Goal: Transaction & Acquisition: Purchase product/service

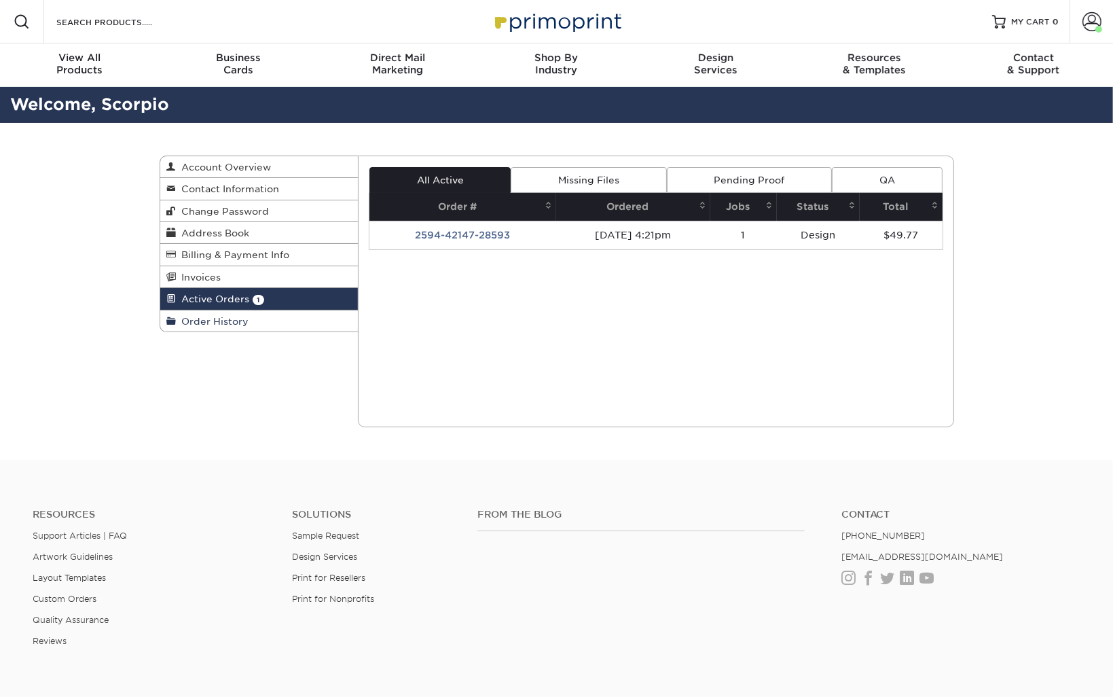
click at [266, 314] on link "Order History" at bounding box center [259, 320] width 198 height 21
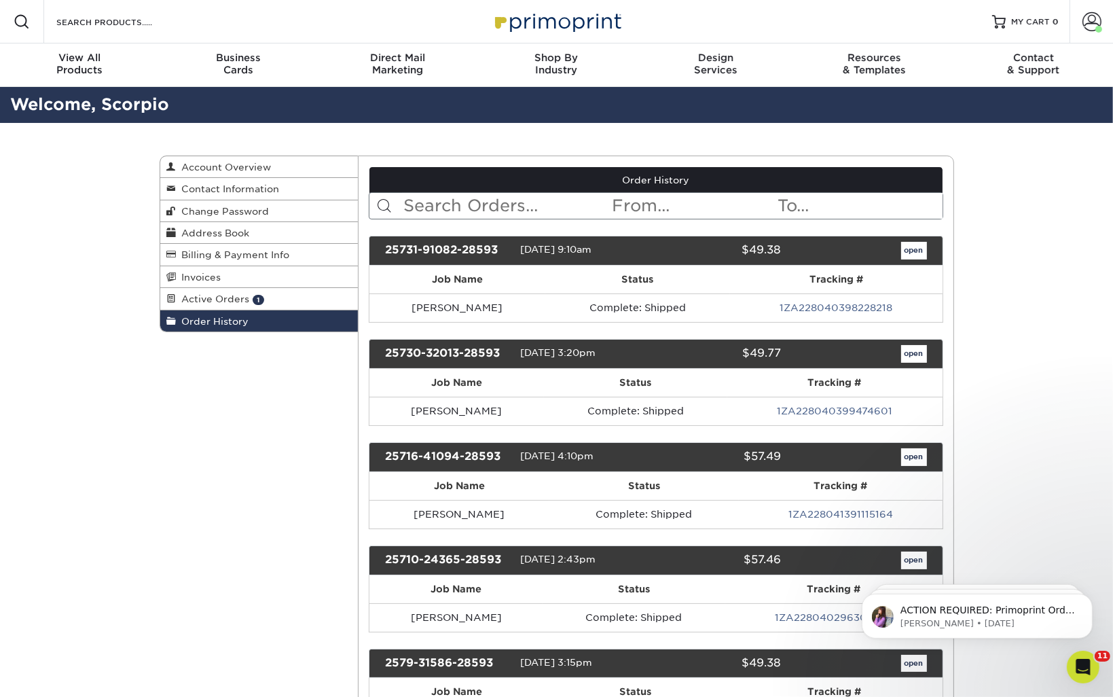
scroll to position [3839, 0]
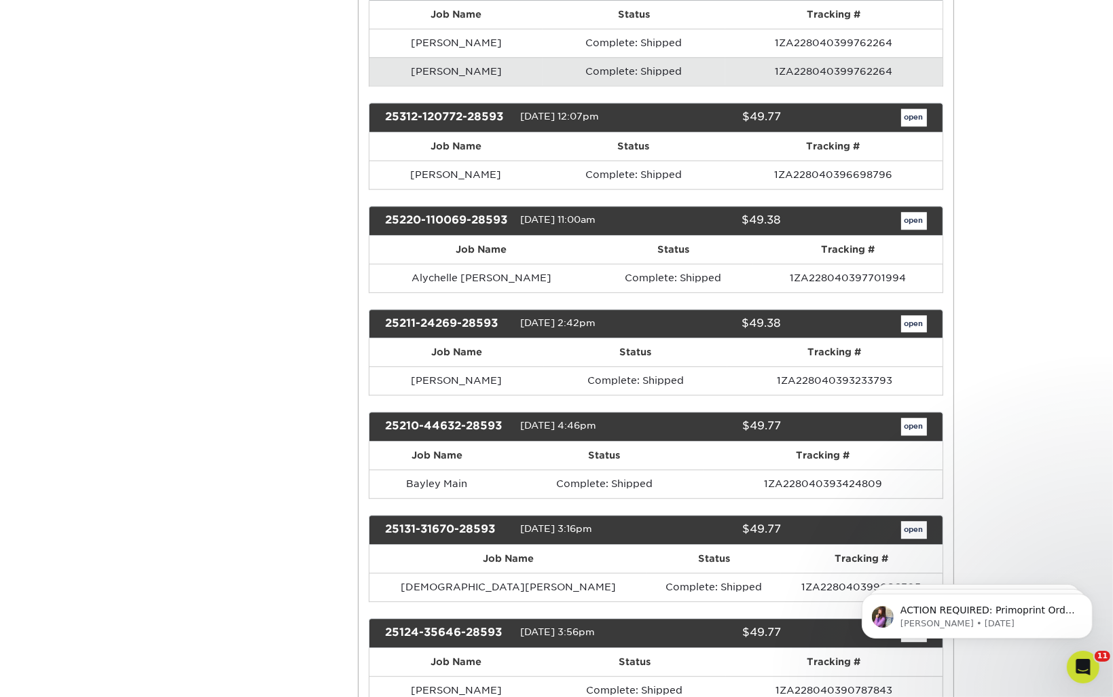
click at [767, 309] on div "25211-24269-28593 02/11/2025 2:42pm $49.38 open" at bounding box center [656, 324] width 575 height 30
click at [915, 315] on link "open" at bounding box center [914, 324] width 26 height 18
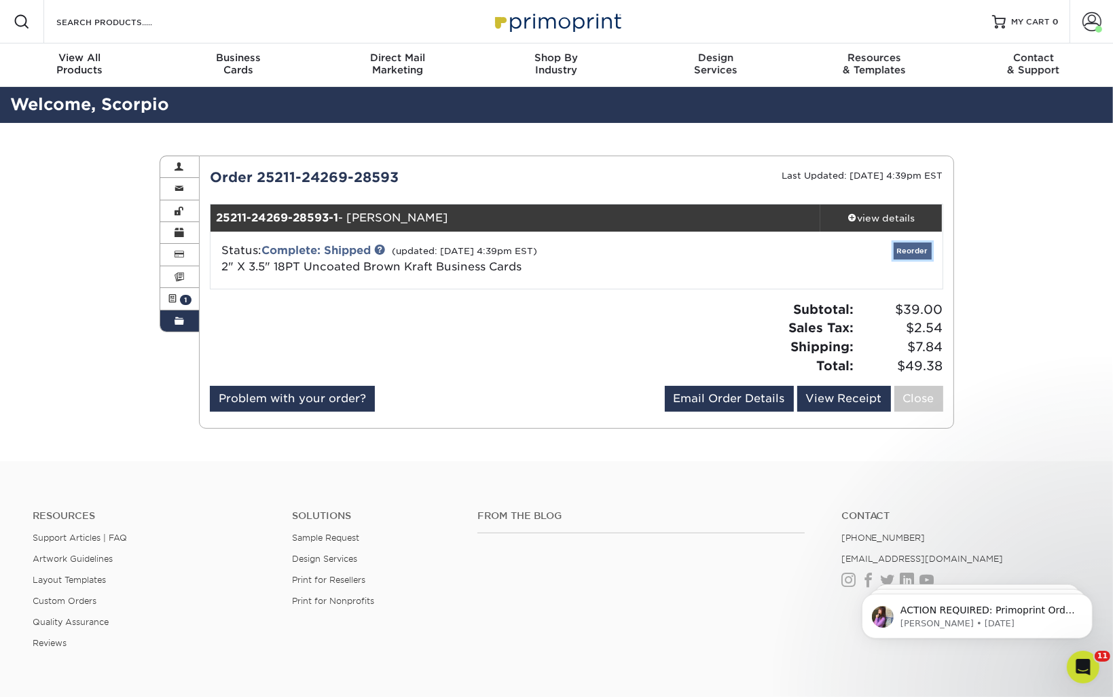
click at [901, 253] on link "Reorder" at bounding box center [913, 250] width 38 height 17
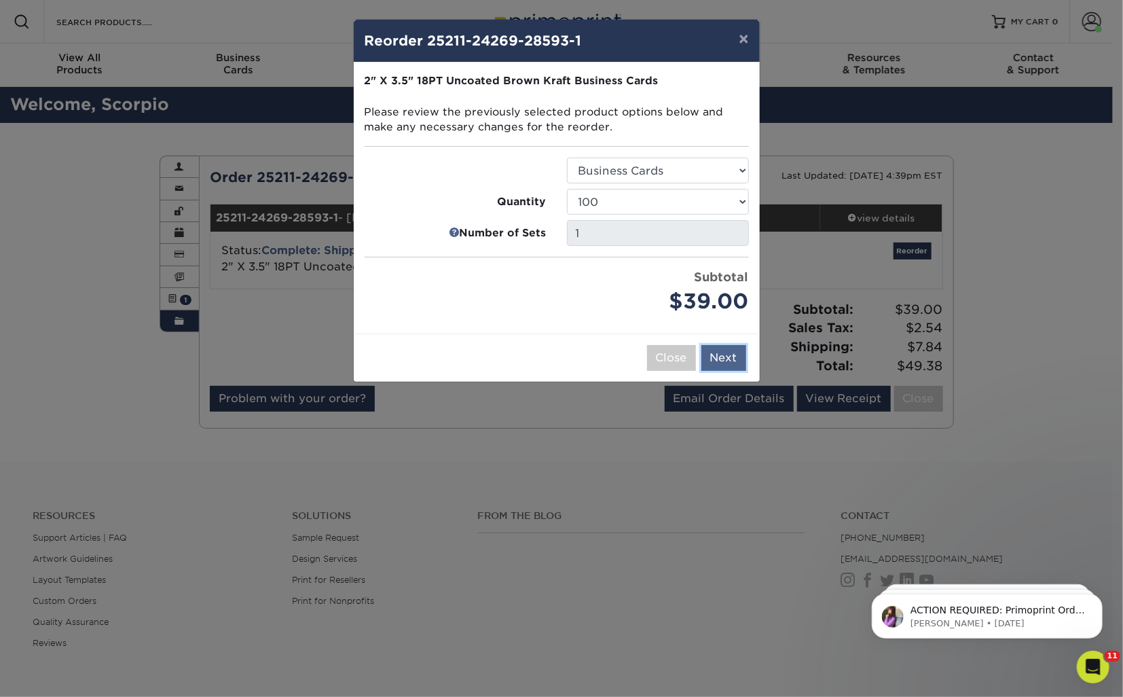
click at [712, 348] on button "Next" at bounding box center [724, 358] width 45 height 26
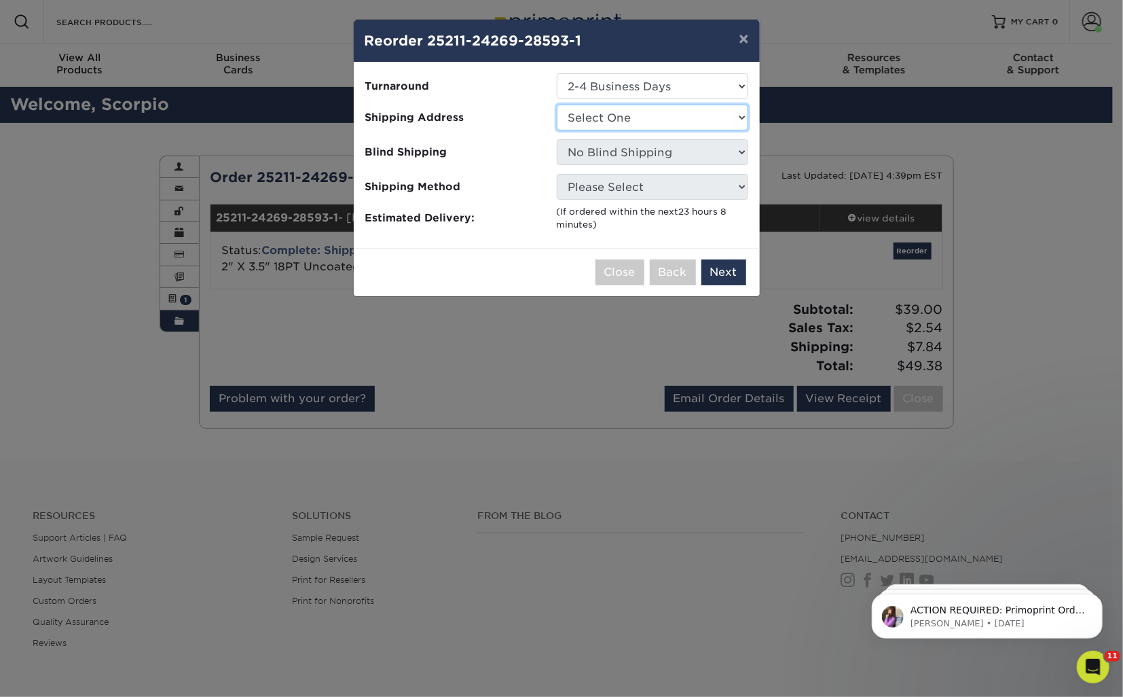
click at [576, 115] on select "Select One Gainesville Office Hunter Folsom Jacksonville Office Nick Panzica Ho…" at bounding box center [653, 118] width 192 height 26
select select "273130"
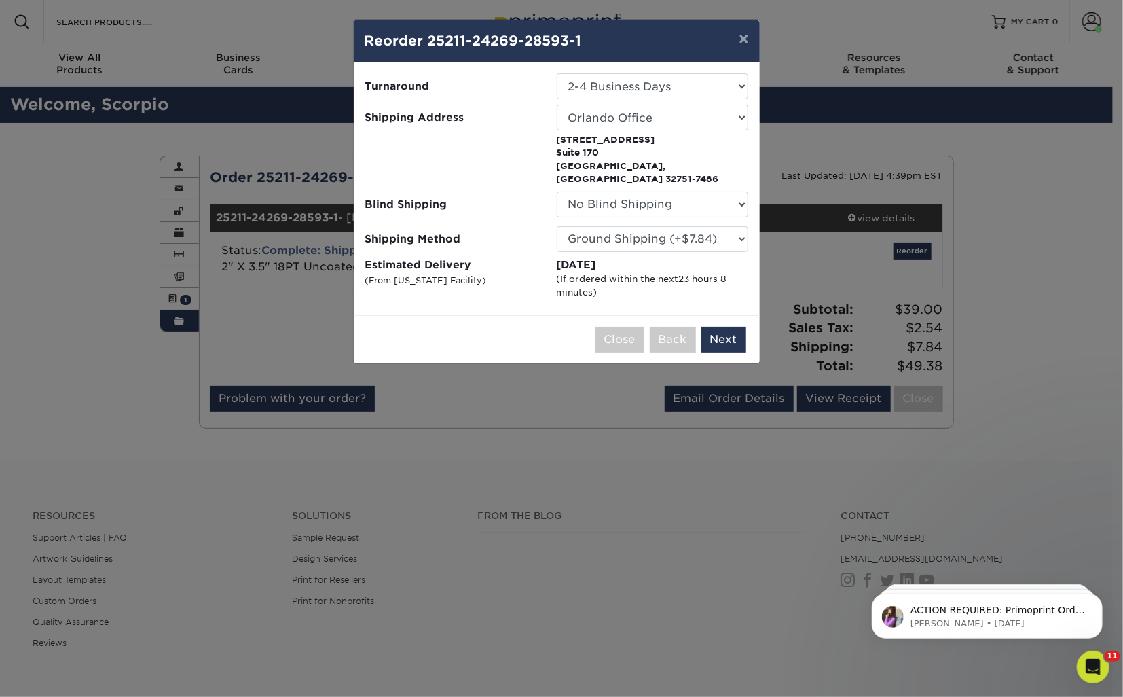
drag, startPoint x: 668, startPoint y: 247, endPoint x: 560, endPoint y: 242, distance: 108.7
click at [560, 242] on ul "Turnaround Select One 2-4 Business Days Shipping Address Select One Gainesville…" at bounding box center [557, 185] width 384 height 225
drag, startPoint x: 560, startPoint y: 242, endPoint x: 567, endPoint y: 251, distance: 11.1
copy div "Wednesday, Sep 17th"
click at [669, 272] on div "(If ordered within the next 23 hours 8 minutes )" at bounding box center [653, 285] width 192 height 26
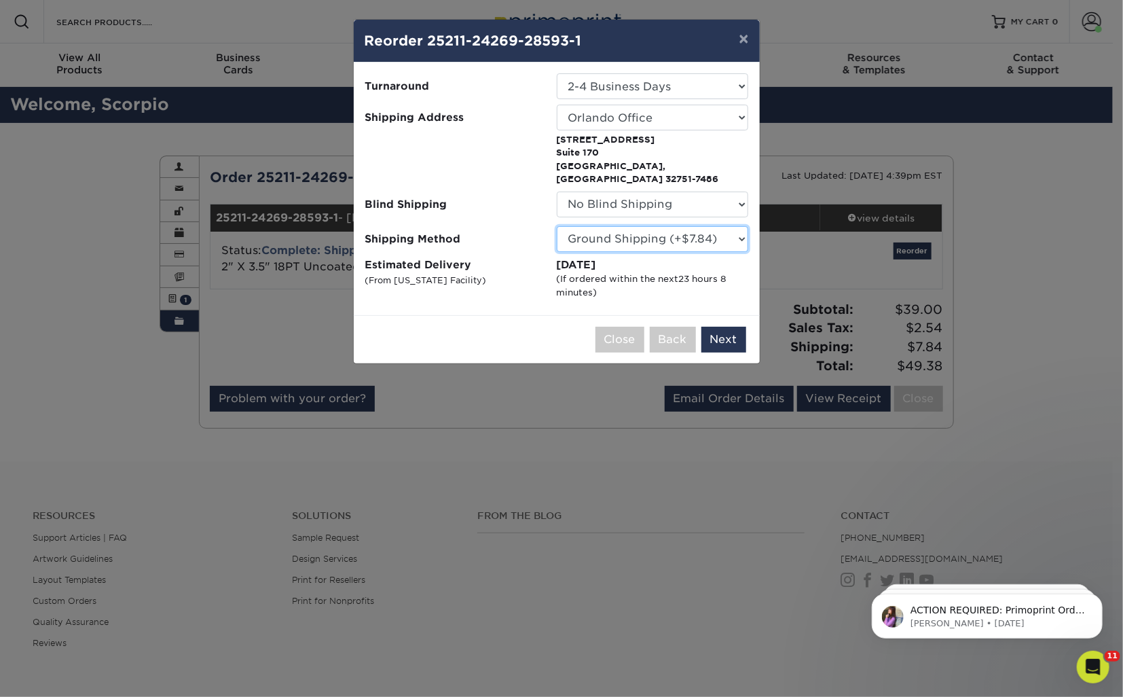
click at [636, 227] on select "Please Select Ground Shipping (+$7.84) 2 Day Air Shipping (+$16.15) 3 Day Shipp…" at bounding box center [653, 239] width 192 height 26
click at [709, 327] on button "Next" at bounding box center [724, 340] width 45 height 26
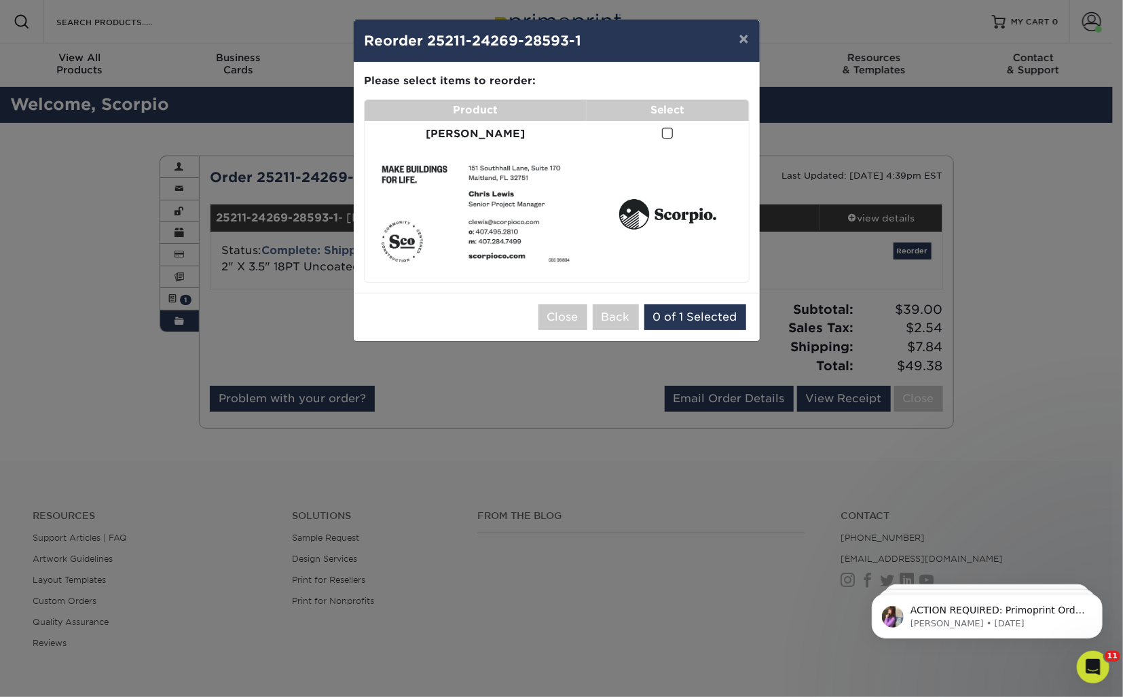
click at [662, 127] on span at bounding box center [668, 133] width 12 height 13
click at [0, 0] on input "checkbox" at bounding box center [0, 0] width 0 height 0
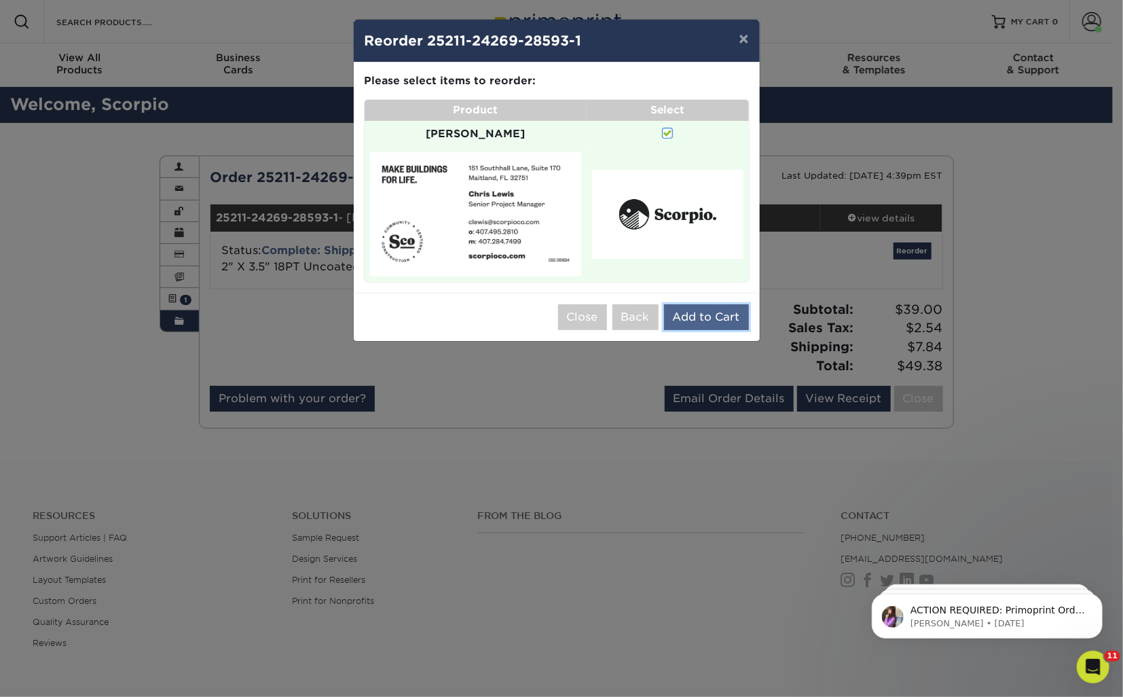
click at [697, 304] on button "Add to Cart" at bounding box center [706, 317] width 85 height 26
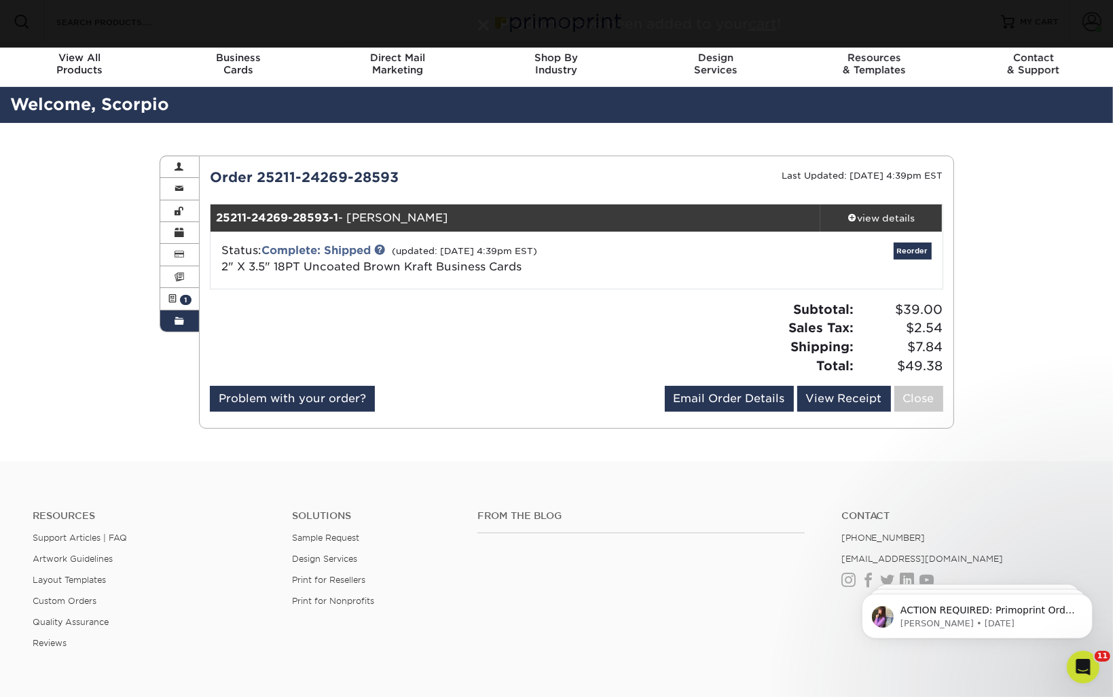
click at [448, 24] on div "Products have been added to your cart !" at bounding box center [556, 24] width 1113 height 48
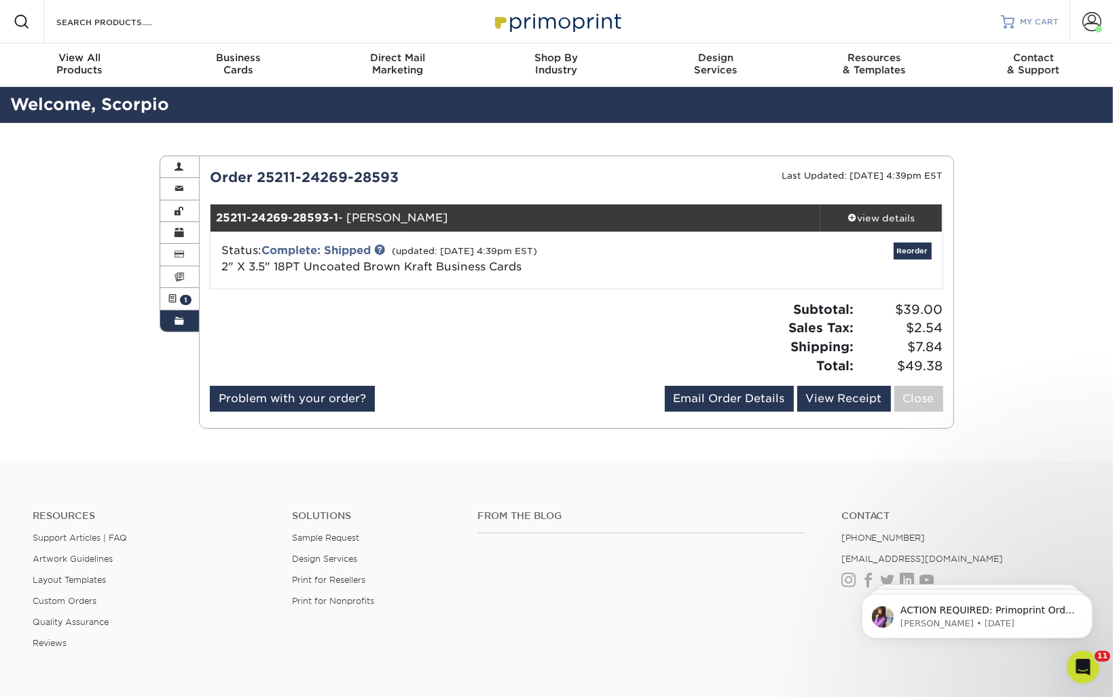
click at [1011, 18] on div at bounding box center [1008, 22] width 14 height 14
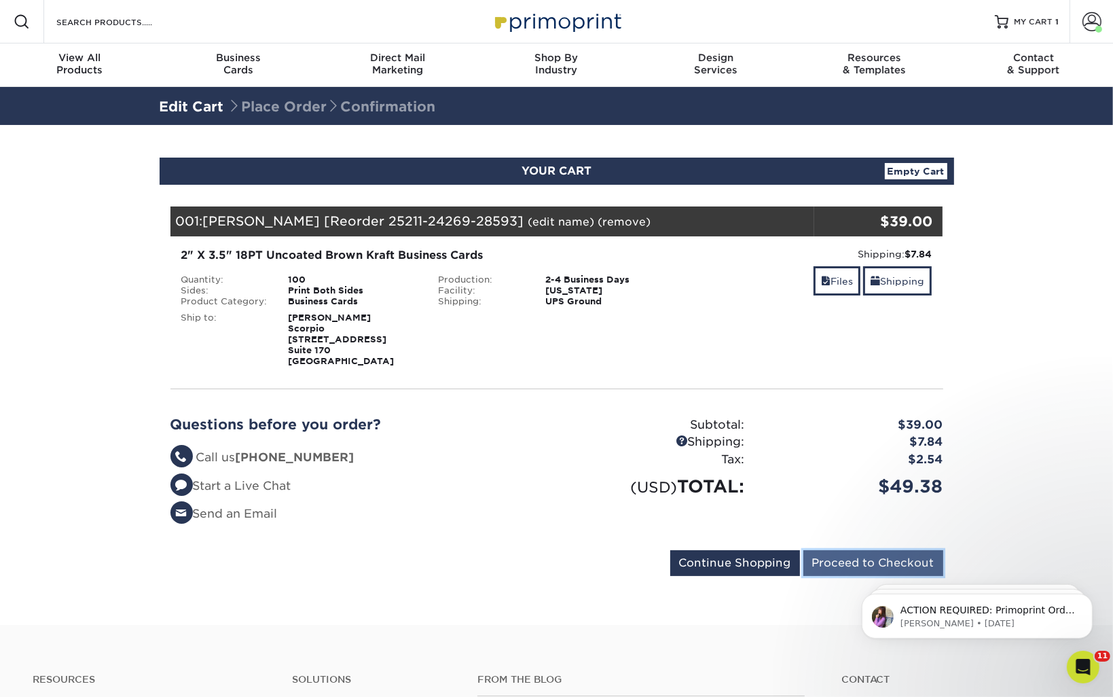
click at [873, 555] on input "Proceed to Checkout" at bounding box center [873, 563] width 140 height 26
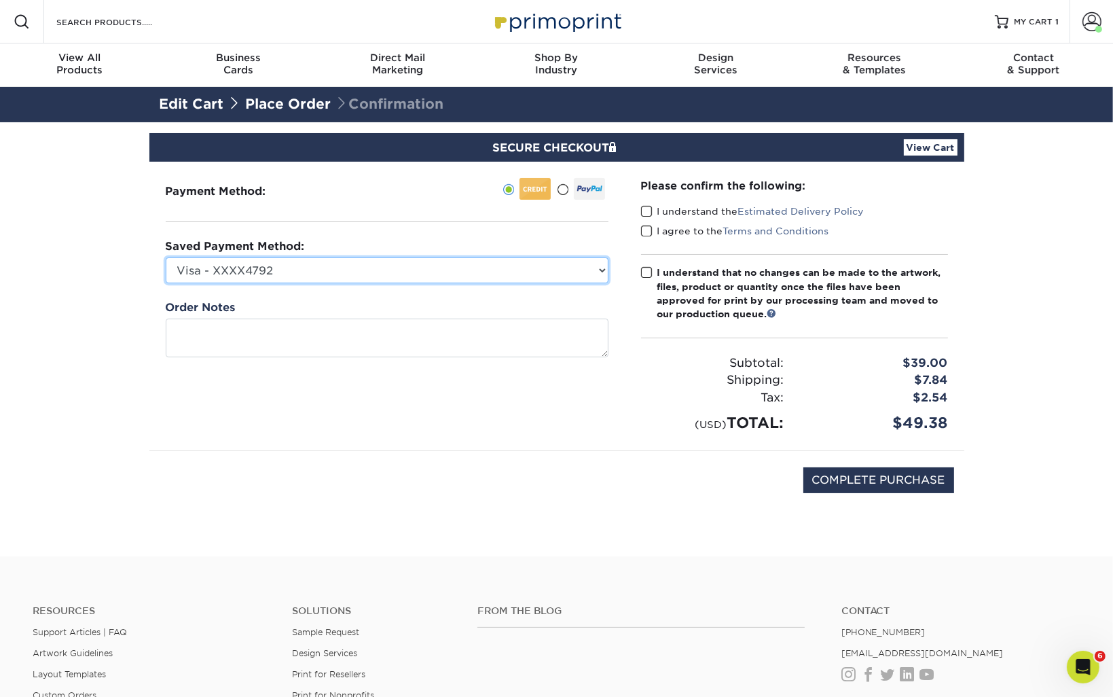
click at [287, 270] on select "Visa - XXXX4792 Visa - XXXX5126 Visa - XXXX6562 Visa - XXXX8990 Visa - XXXX7950…" at bounding box center [387, 270] width 443 height 26
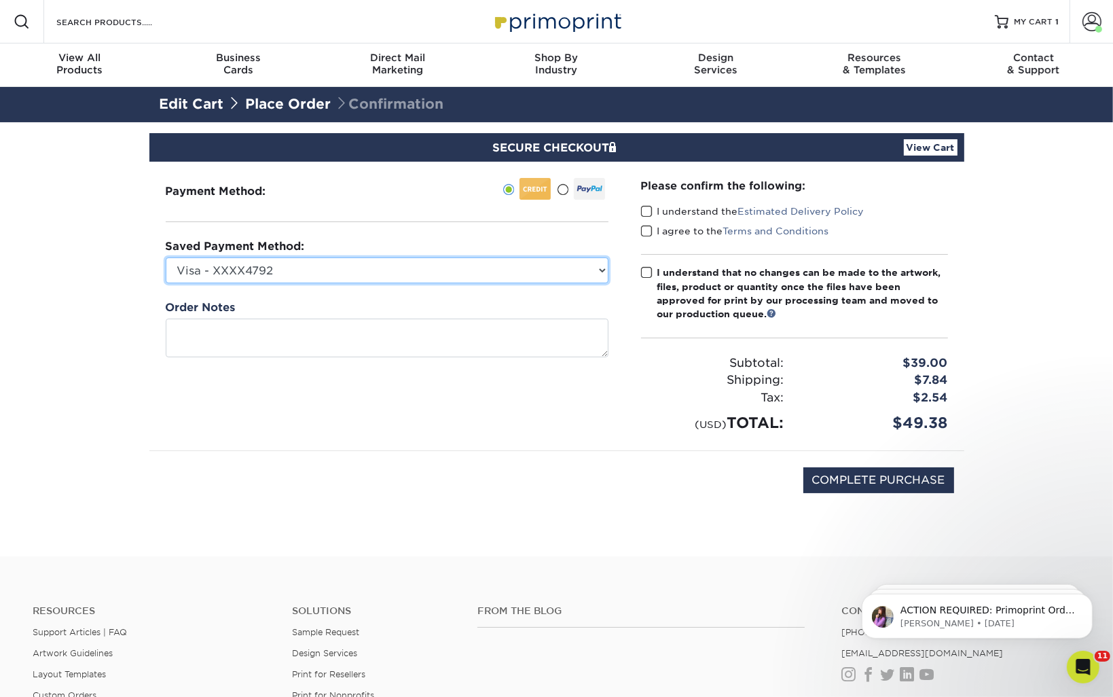
select select "74747"
click at [166, 257] on select "Visa - XXXX4792 Visa - XXXX5126 Visa - XXXX6562 Visa - XXXX8990 Visa - XXXX7950…" at bounding box center [387, 270] width 443 height 26
click at [642, 211] on span at bounding box center [647, 211] width 12 height 13
click at [0, 0] on input "I understand the Estimated Delivery Policy" at bounding box center [0, 0] width 0 height 0
click at [642, 230] on span at bounding box center [647, 231] width 12 height 13
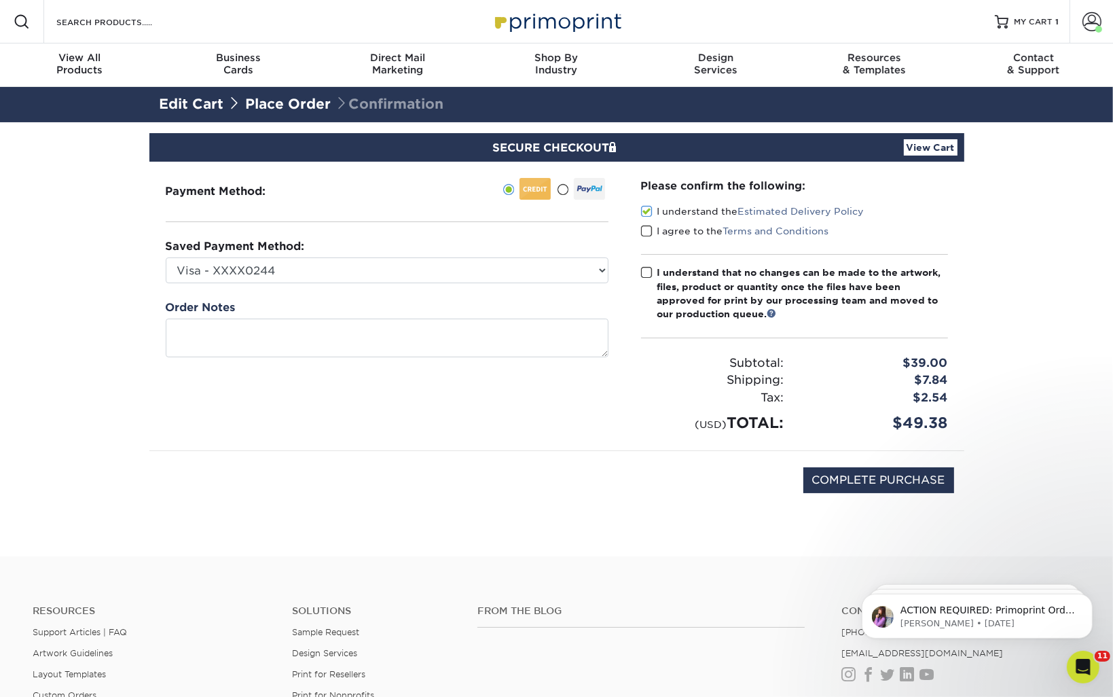
click at [0, 0] on input "I agree to the Terms and Conditions" at bounding box center [0, 0] width 0 height 0
click at [648, 274] on span at bounding box center [647, 272] width 12 height 13
click at [0, 0] on input "I understand that no changes can be made to the artwork, files, product or quan…" at bounding box center [0, 0] width 0 height 0
click at [846, 471] on input "COMPLETE PURCHASE" at bounding box center [878, 480] width 151 height 26
type input "PROCESSING, PLEASE WAIT..."
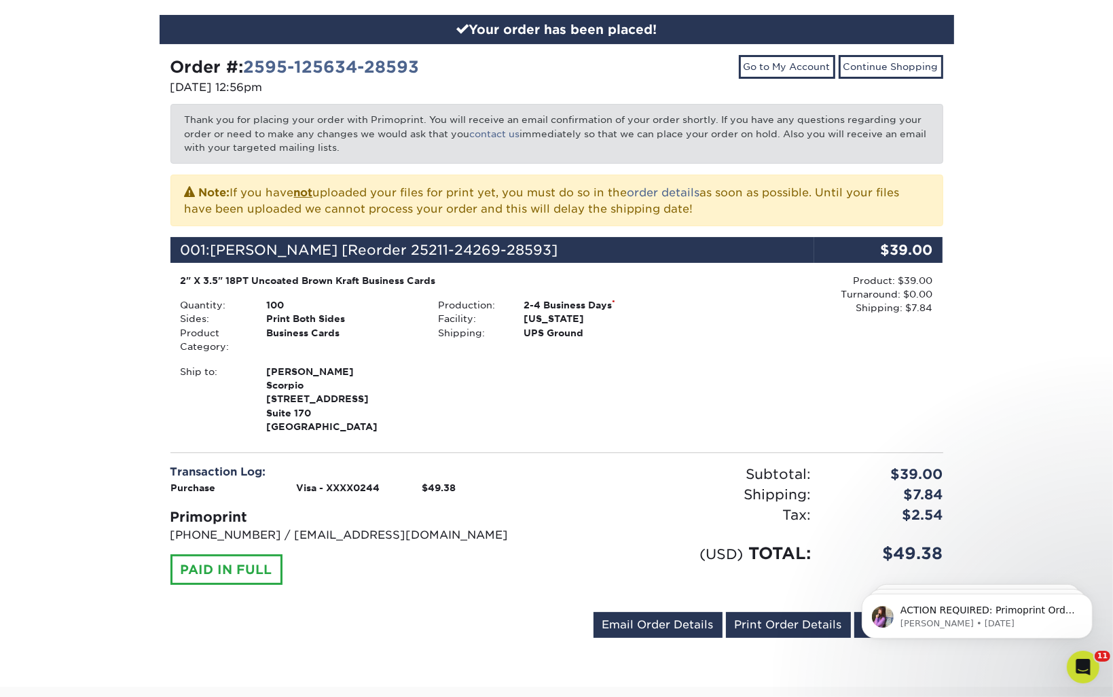
scroll to position [68, 0]
